Goal: Task Accomplishment & Management: Manage account settings

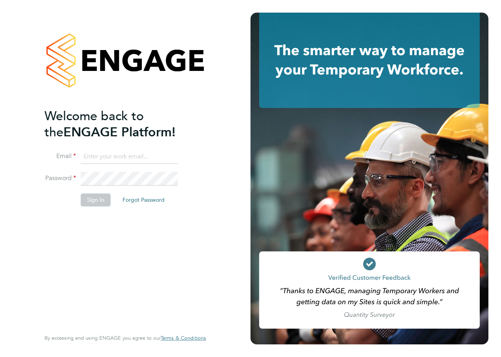
click at [85, 154] on input at bounding box center [129, 157] width 97 height 14
type input "[EMAIL_ADDRESS][PERSON_NAME][DOMAIN_NAME]"
click at [95, 204] on button "Sign In" at bounding box center [96, 199] width 30 height 13
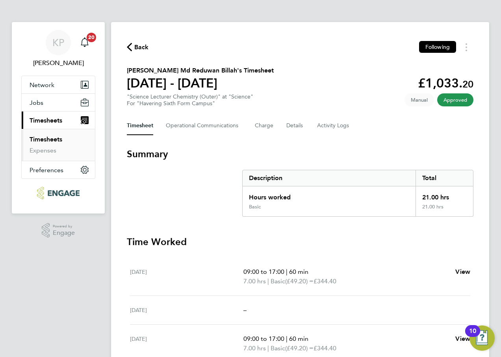
click at [459, 99] on span "Approved" at bounding box center [455, 99] width 36 height 13
click at [97, 281] on app-navbar "KP Kavita Phakey Notifications 20 Applications: Network Sites Workers Jobs Posi…" at bounding box center [58, 275] width 93 height 506
click at [456, 98] on span "Approved" at bounding box center [455, 99] width 36 height 13
